Goal: Task Accomplishment & Management: Manage account settings

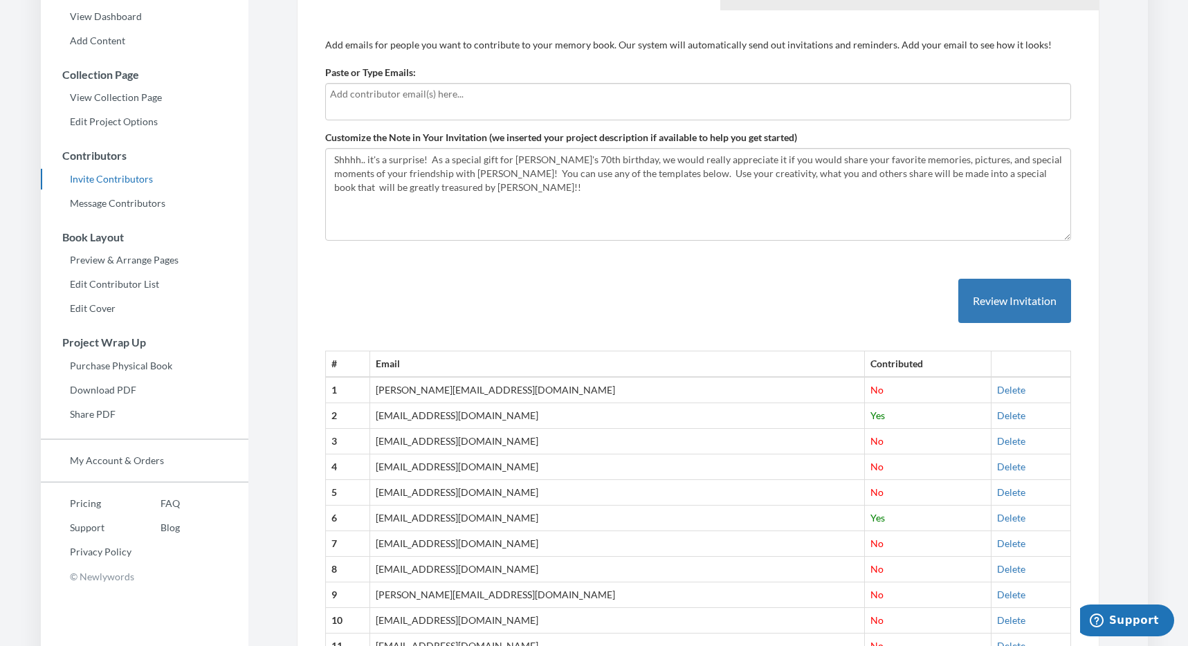
scroll to position [290, 0]
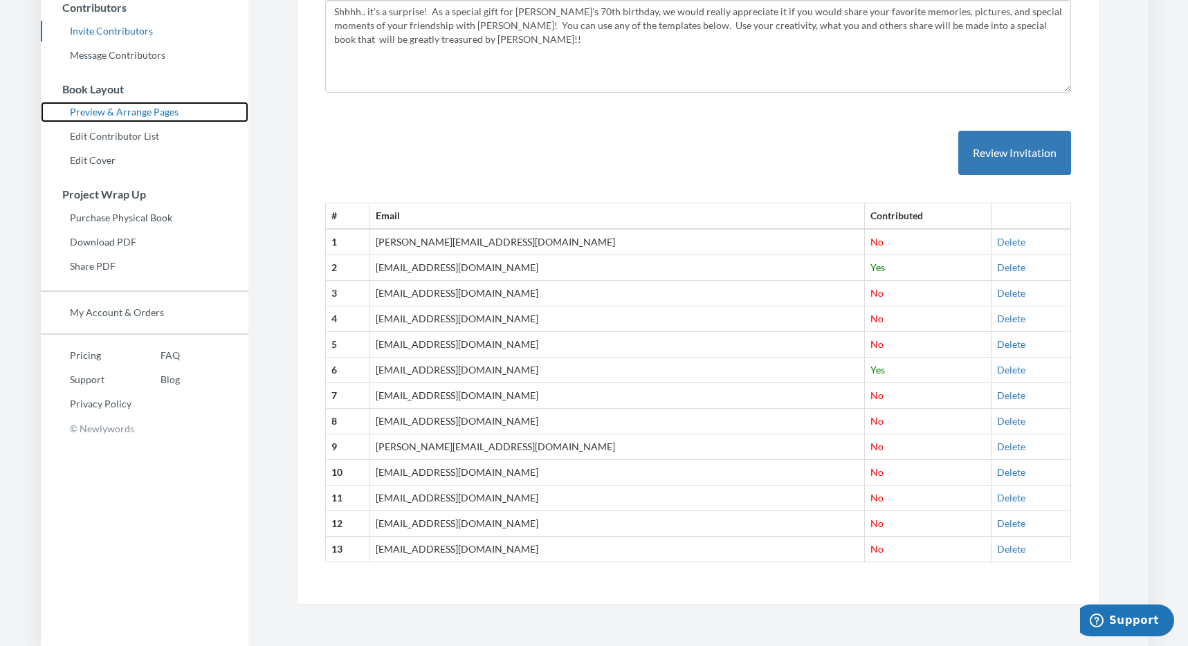
click at [116, 116] on link "Preview & Arrange Pages" at bounding box center [145, 112] width 208 height 21
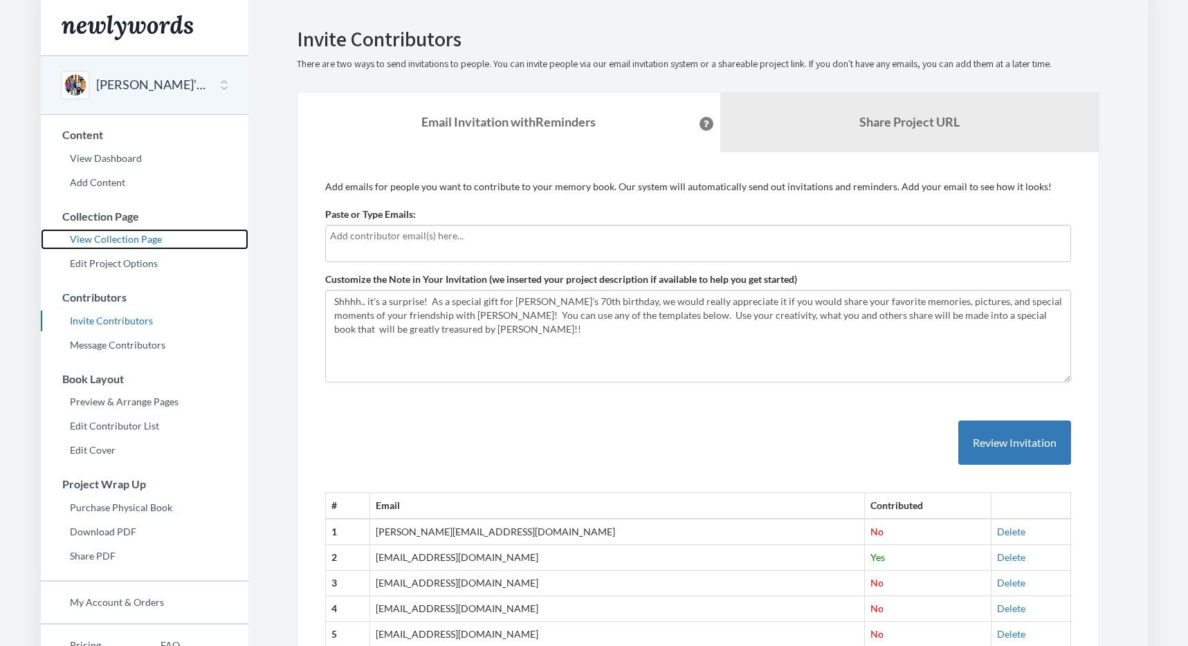
click at [107, 246] on link "View Collection Page" at bounding box center [145, 239] width 208 height 21
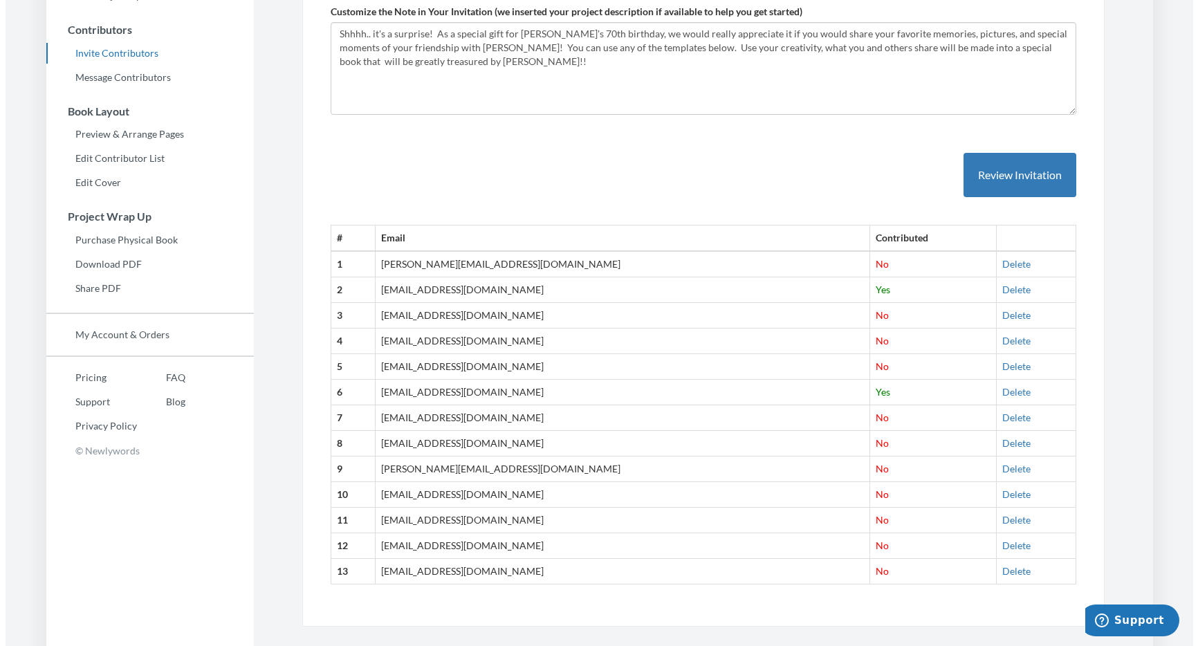
scroll to position [290, 0]
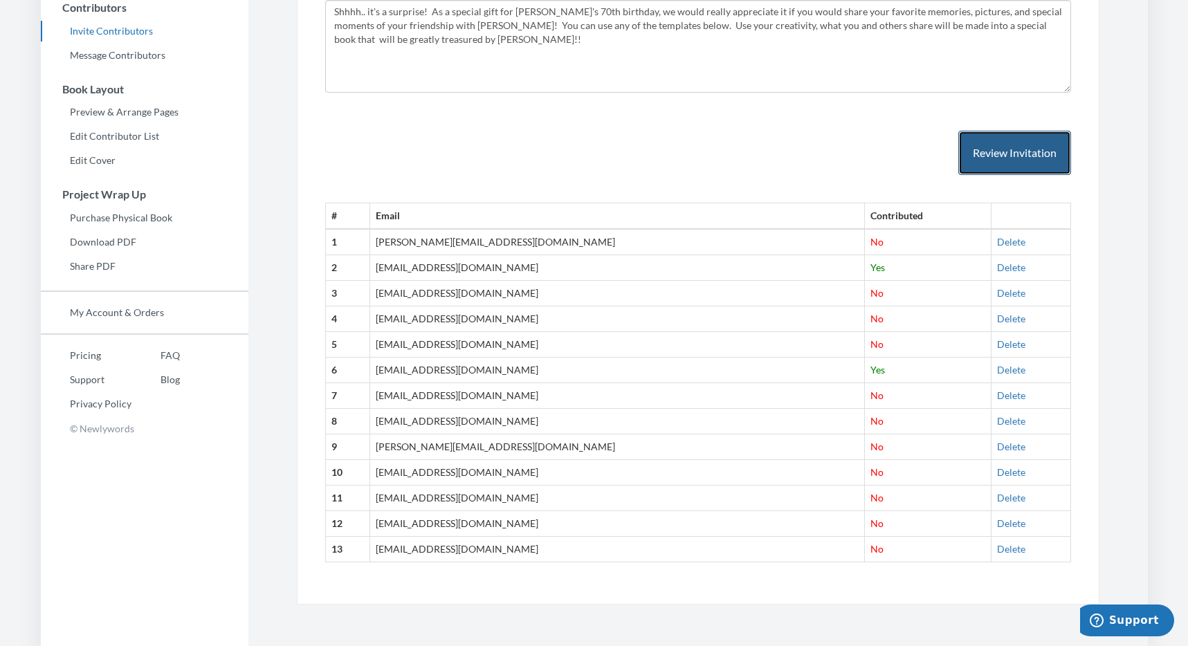
click at [1014, 152] on button "Review Invitation" at bounding box center [1014, 153] width 113 height 45
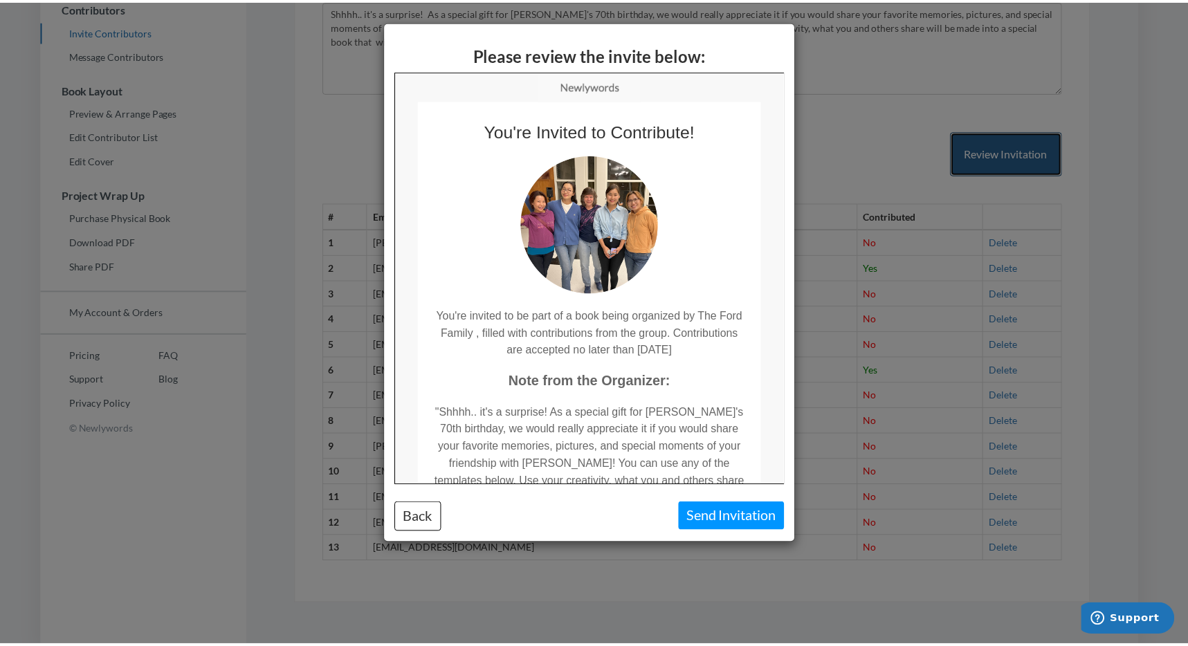
scroll to position [0, 0]
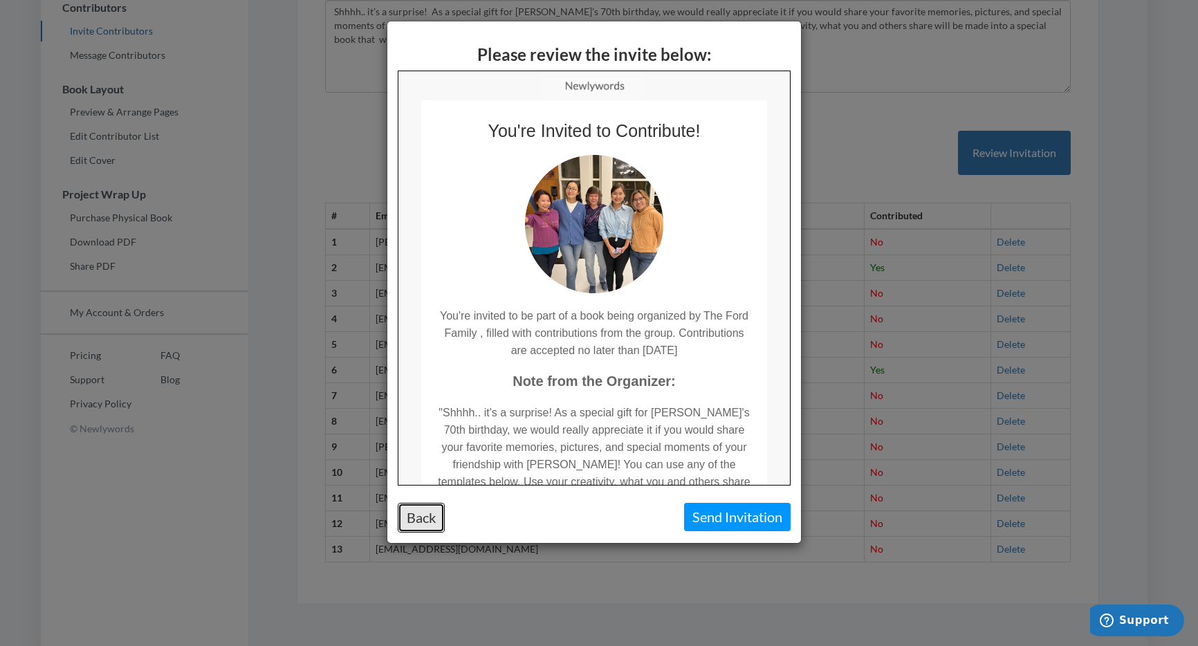
click at [419, 517] on button "Back" at bounding box center [421, 518] width 47 height 30
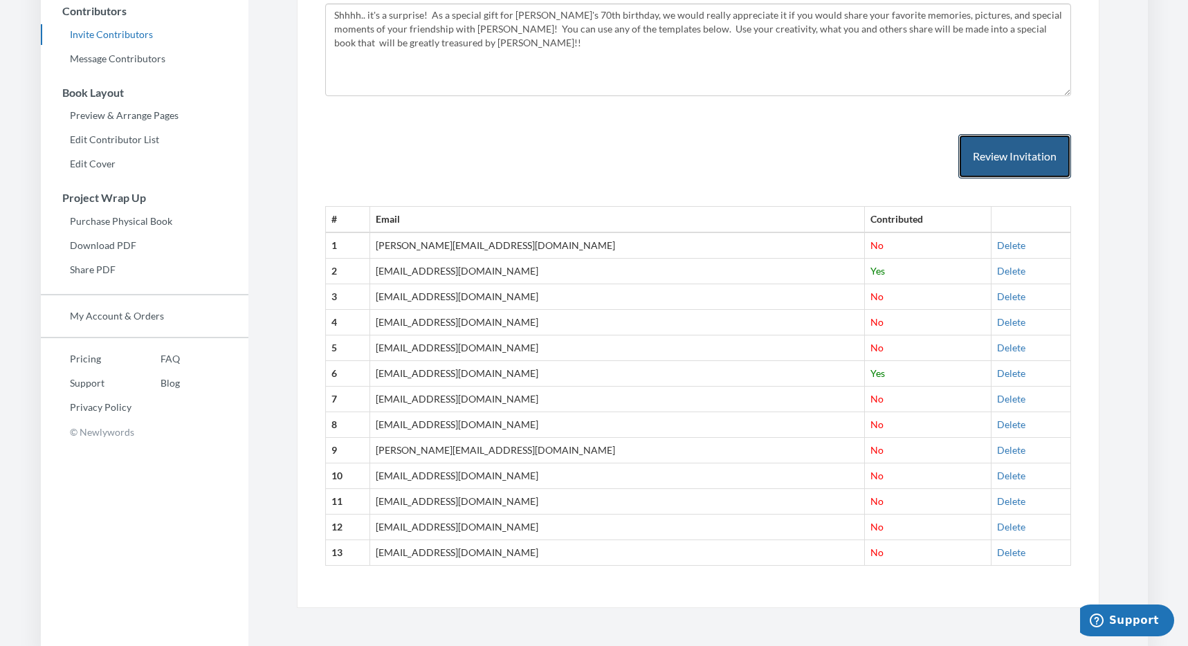
scroll to position [290, 0]
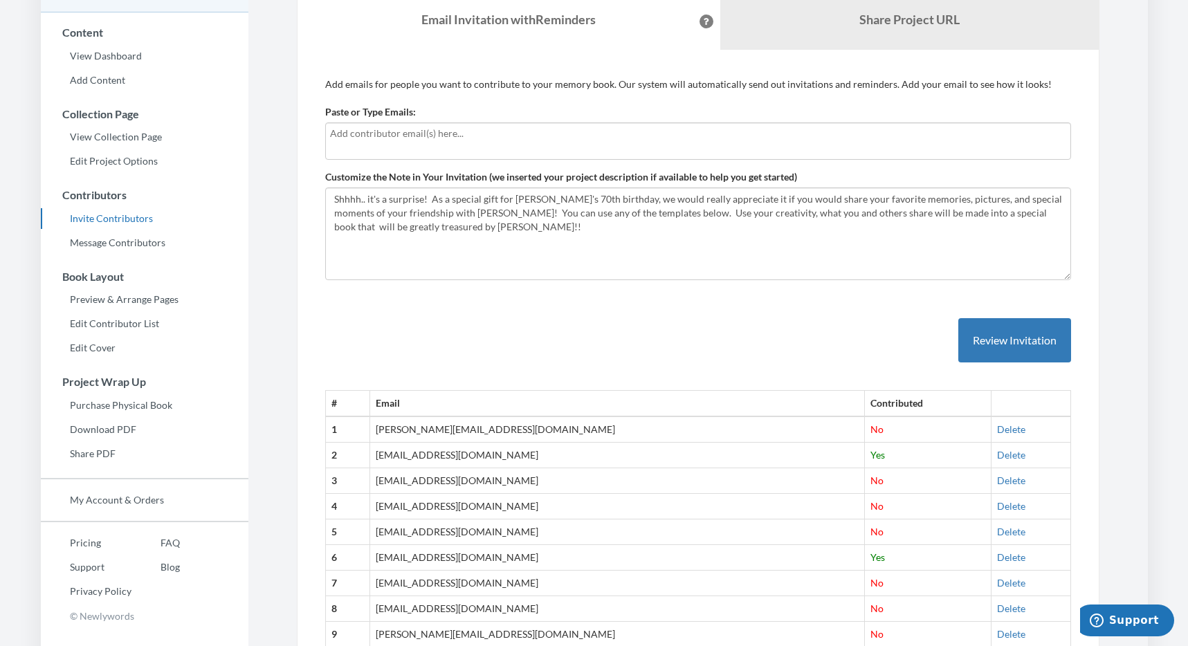
scroll to position [102, 0]
click at [151, 329] on link "Edit Contributor List" at bounding box center [145, 324] width 208 height 21
